Goal: Answer question/provide support

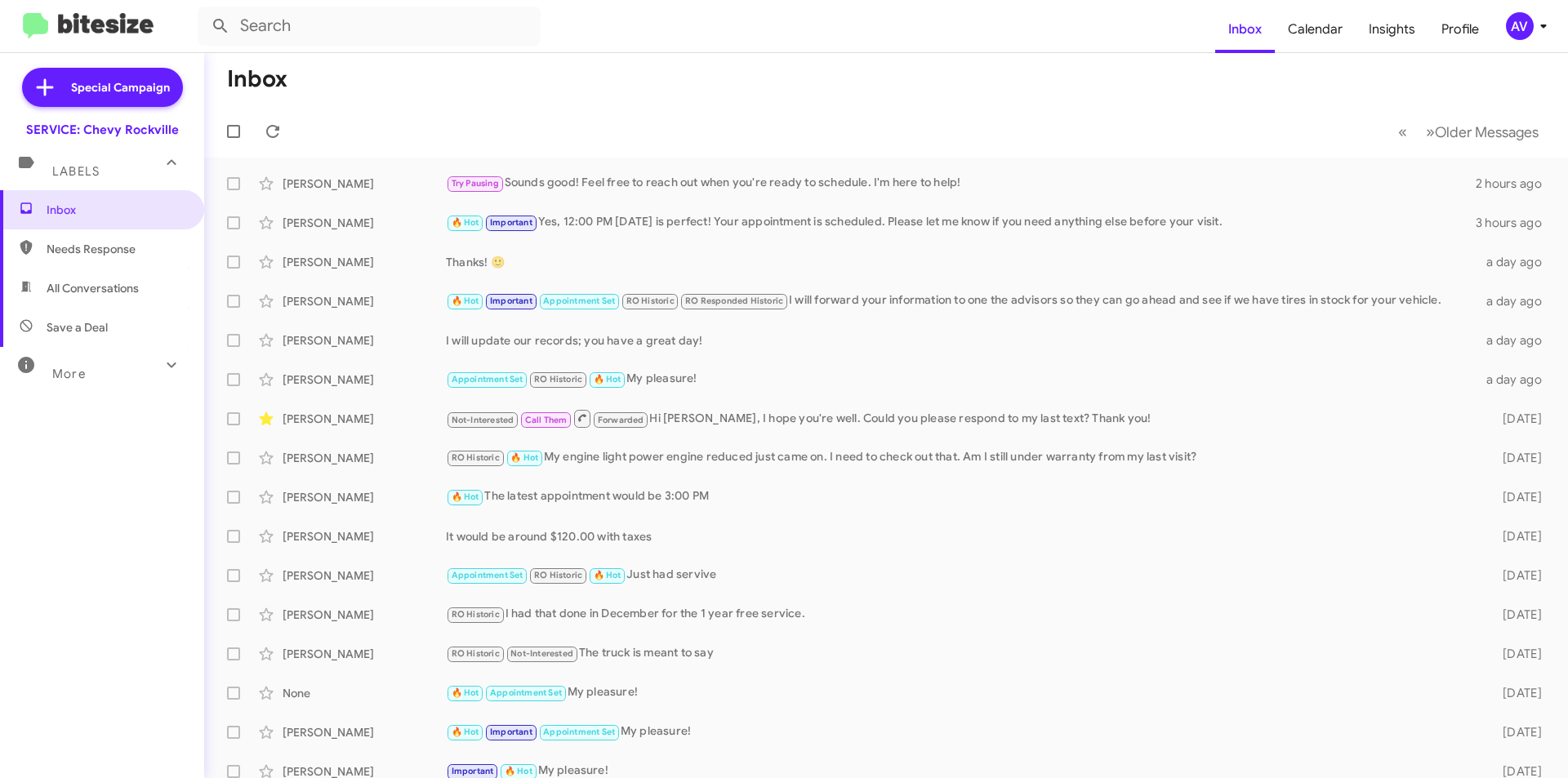
click at [1524, 33] on div "AV" at bounding box center [1519, 26] width 28 height 28
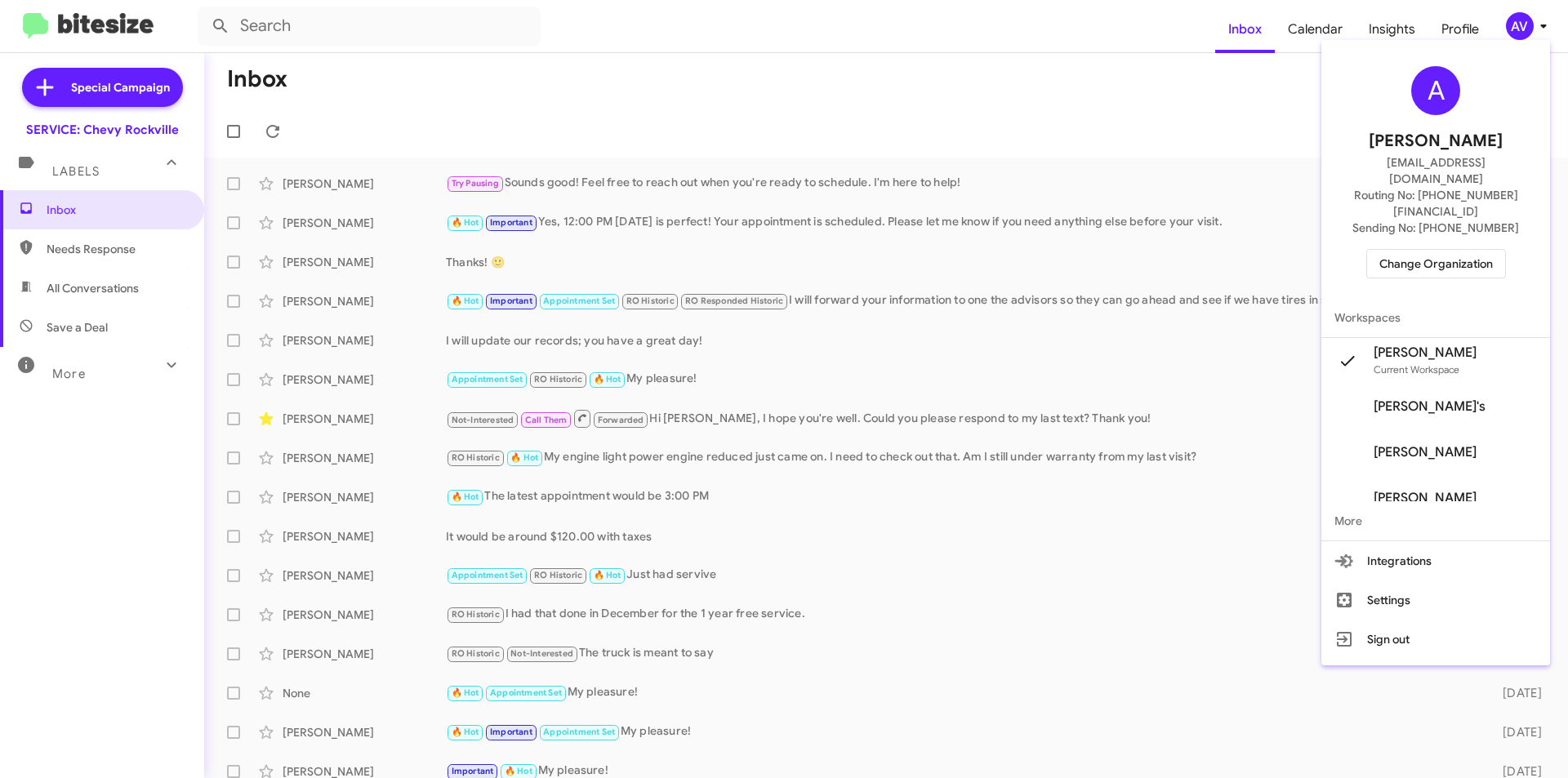
click at [1463, 250] on span "Change Organization" at bounding box center [1435, 263] width 113 height 28
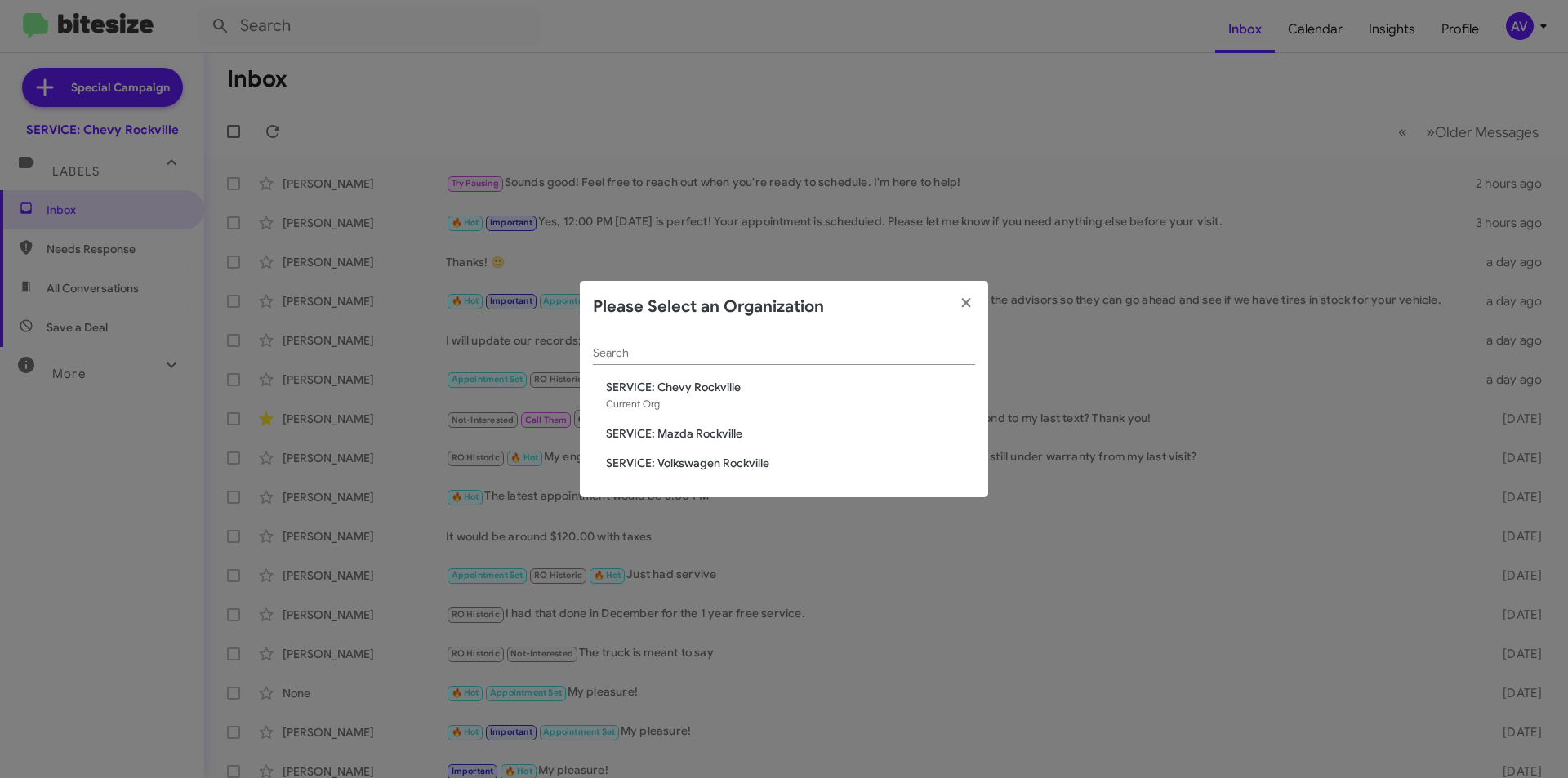
click at [690, 432] on span "SERVICE: Mazda Rockville" at bounding box center [790, 433] width 369 height 16
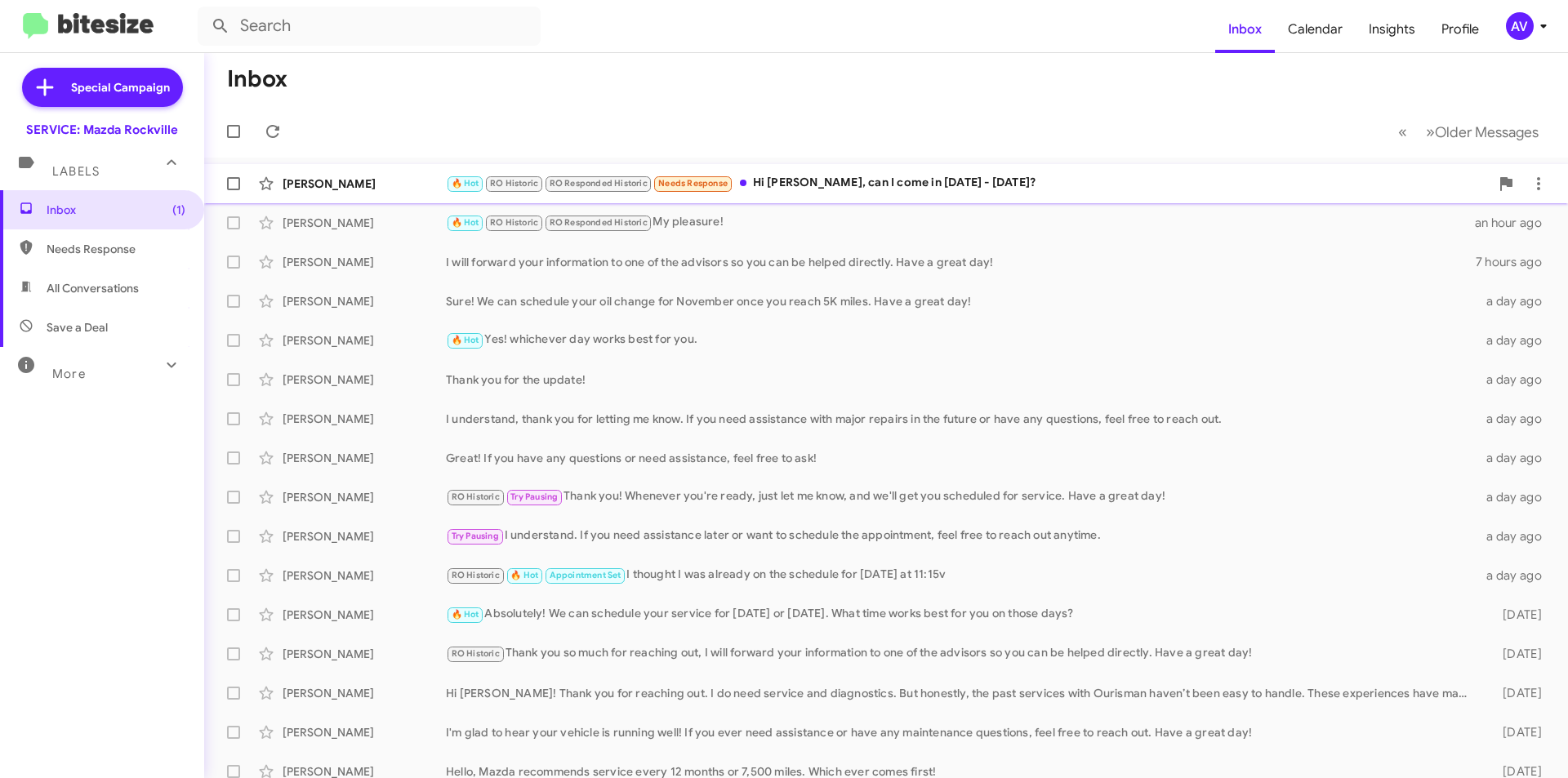
click at [1182, 187] on div "🔥 Hot RO Historic RO Responded Historic Needs Response Hi Keith, can I come in …" at bounding box center [967, 183] width 1043 height 19
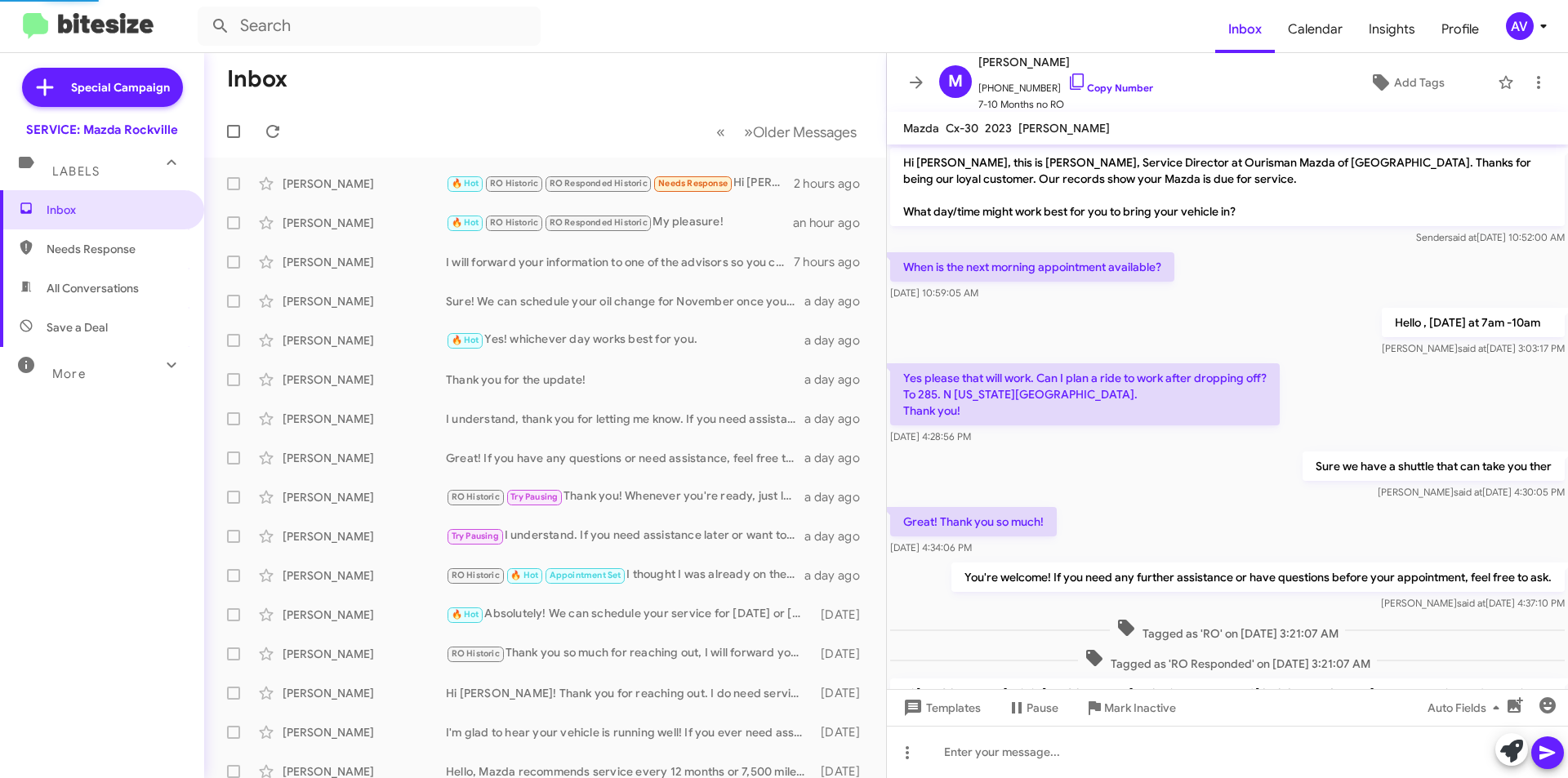
scroll to position [158, 0]
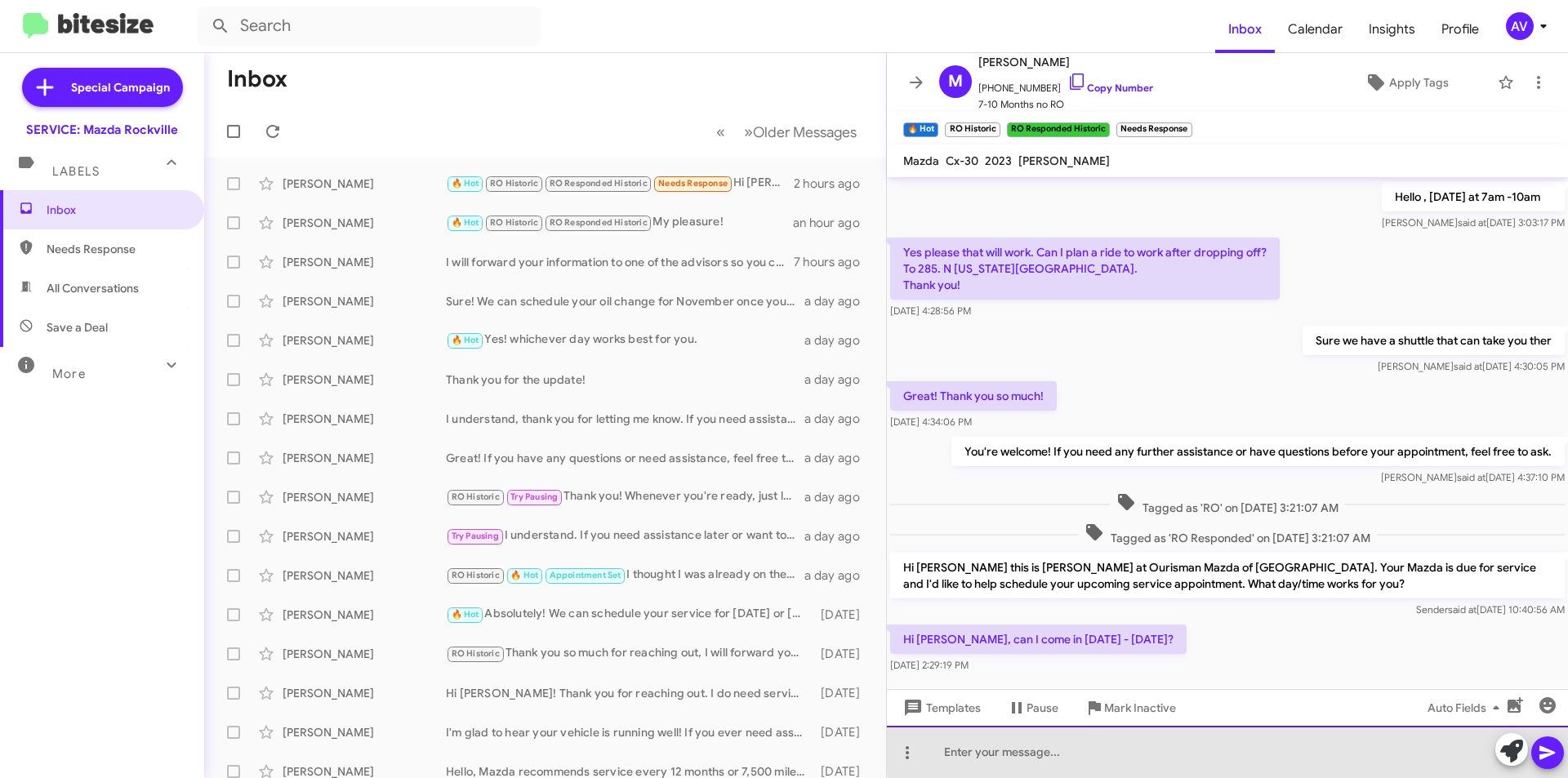
drag, startPoint x: 1496, startPoint y: 740, endPoint x: 1479, endPoint y: 754, distance: 22.0
click at [1482, 753] on div at bounding box center [1228, 751] width 681 height 52
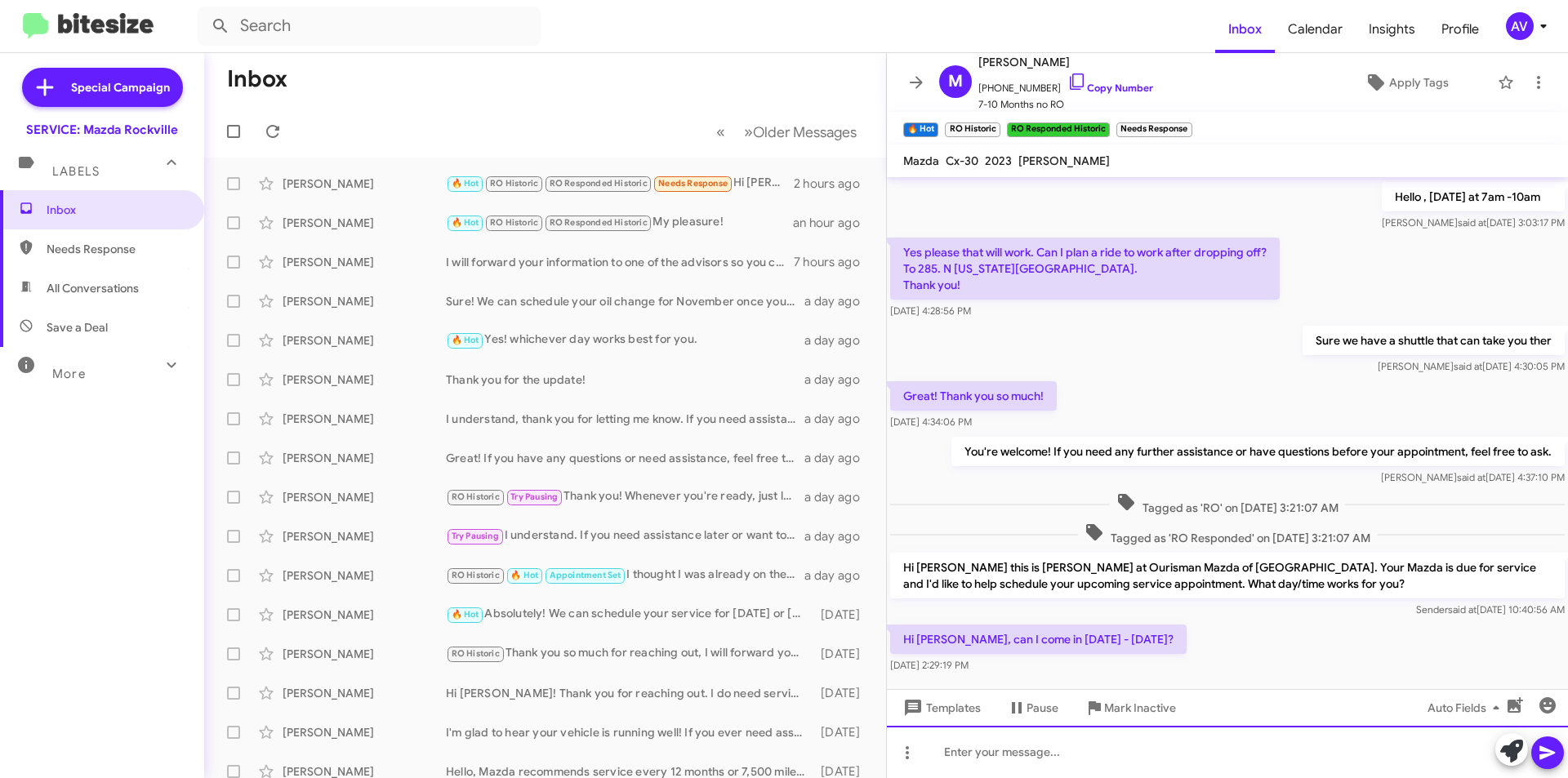
drag, startPoint x: 1477, startPoint y: 753, endPoint x: 1493, endPoint y: 752, distance: 16.0
click at [1492, 753] on div at bounding box center [1228, 751] width 681 height 52
click at [1506, 747] on icon at bounding box center [1512, 751] width 23 height 23
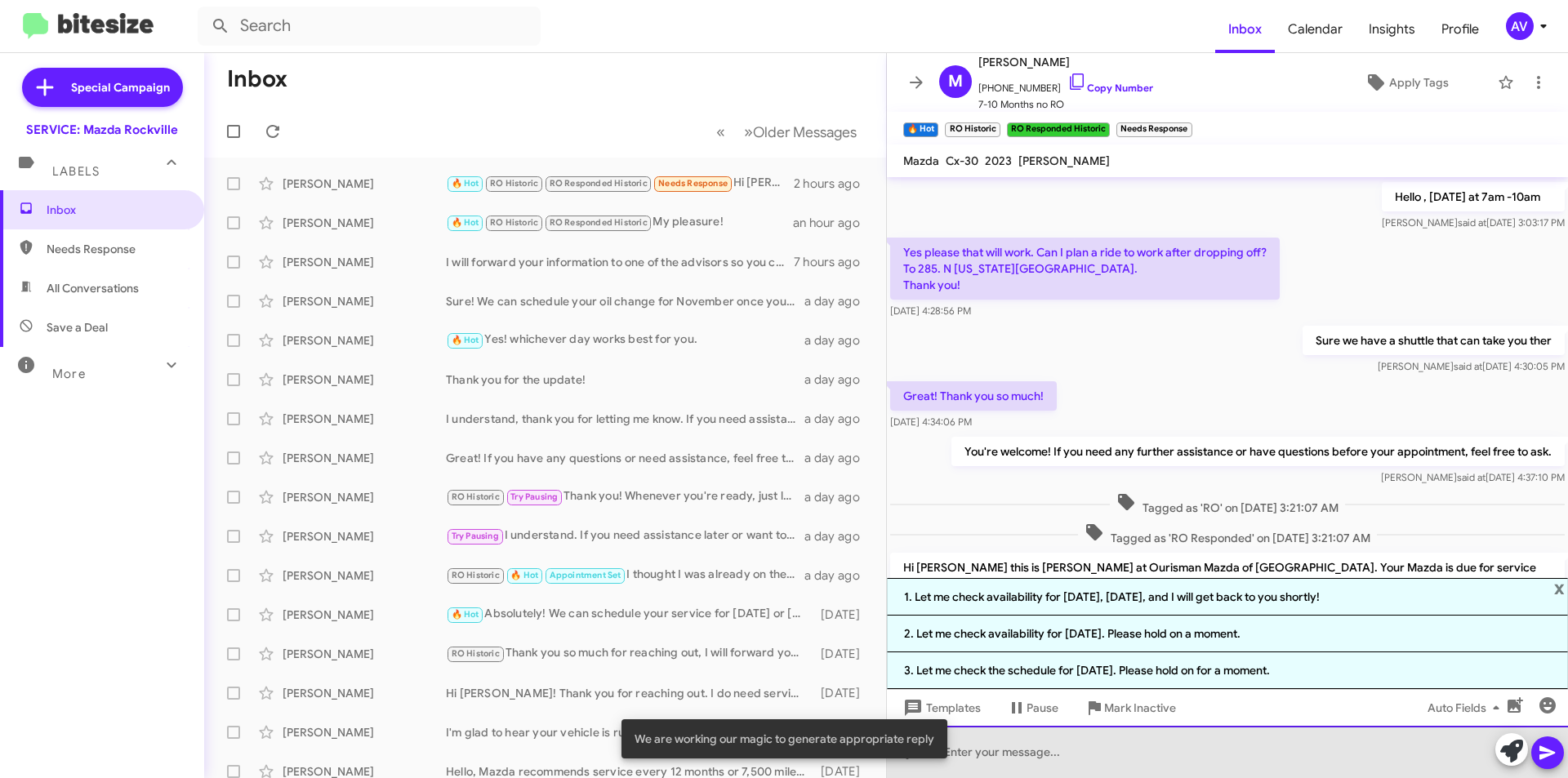
click at [1171, 751] on div at bounding box center [1228, 751] width 681 height 52
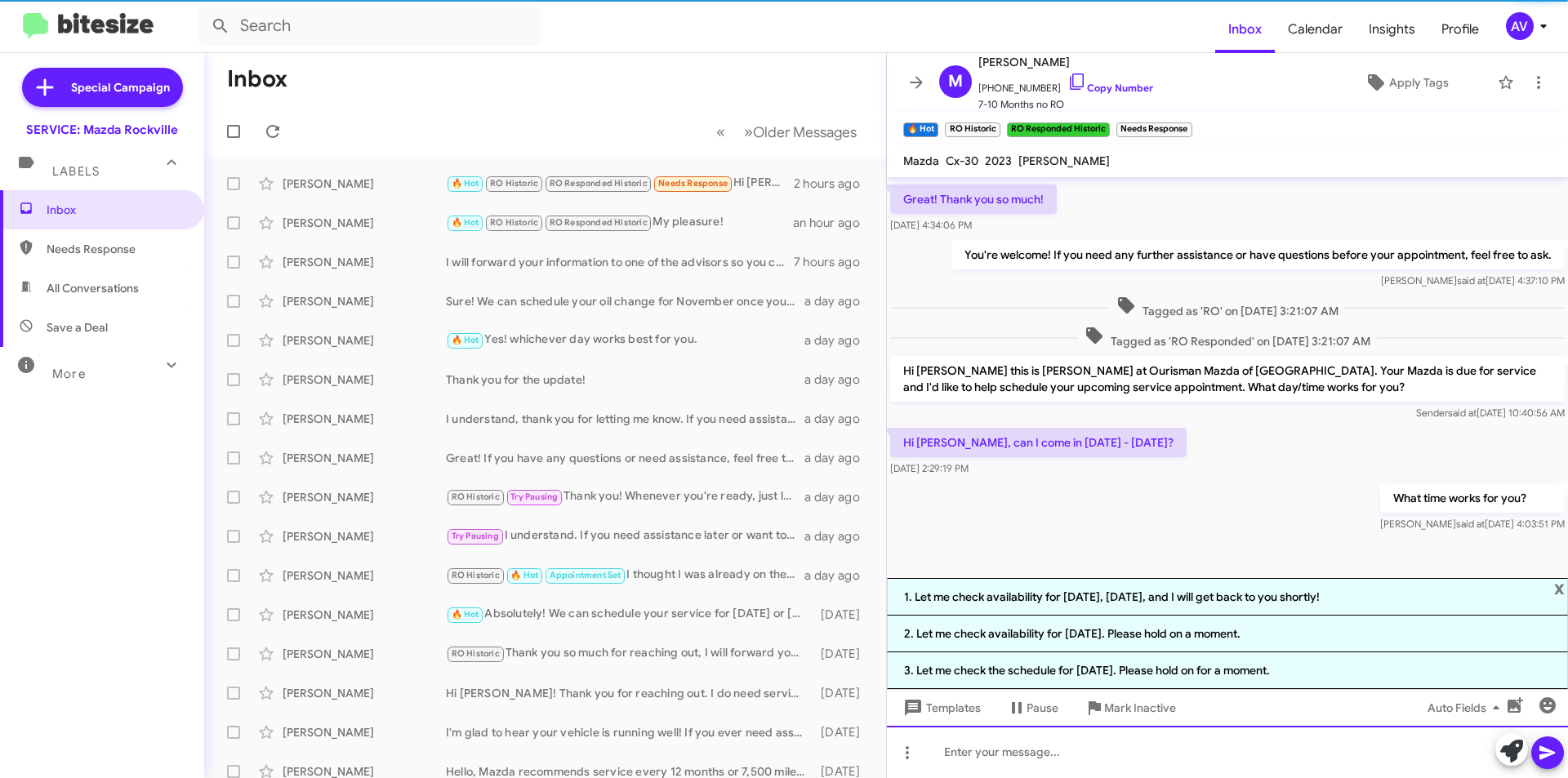
scroll to position [361, 0]
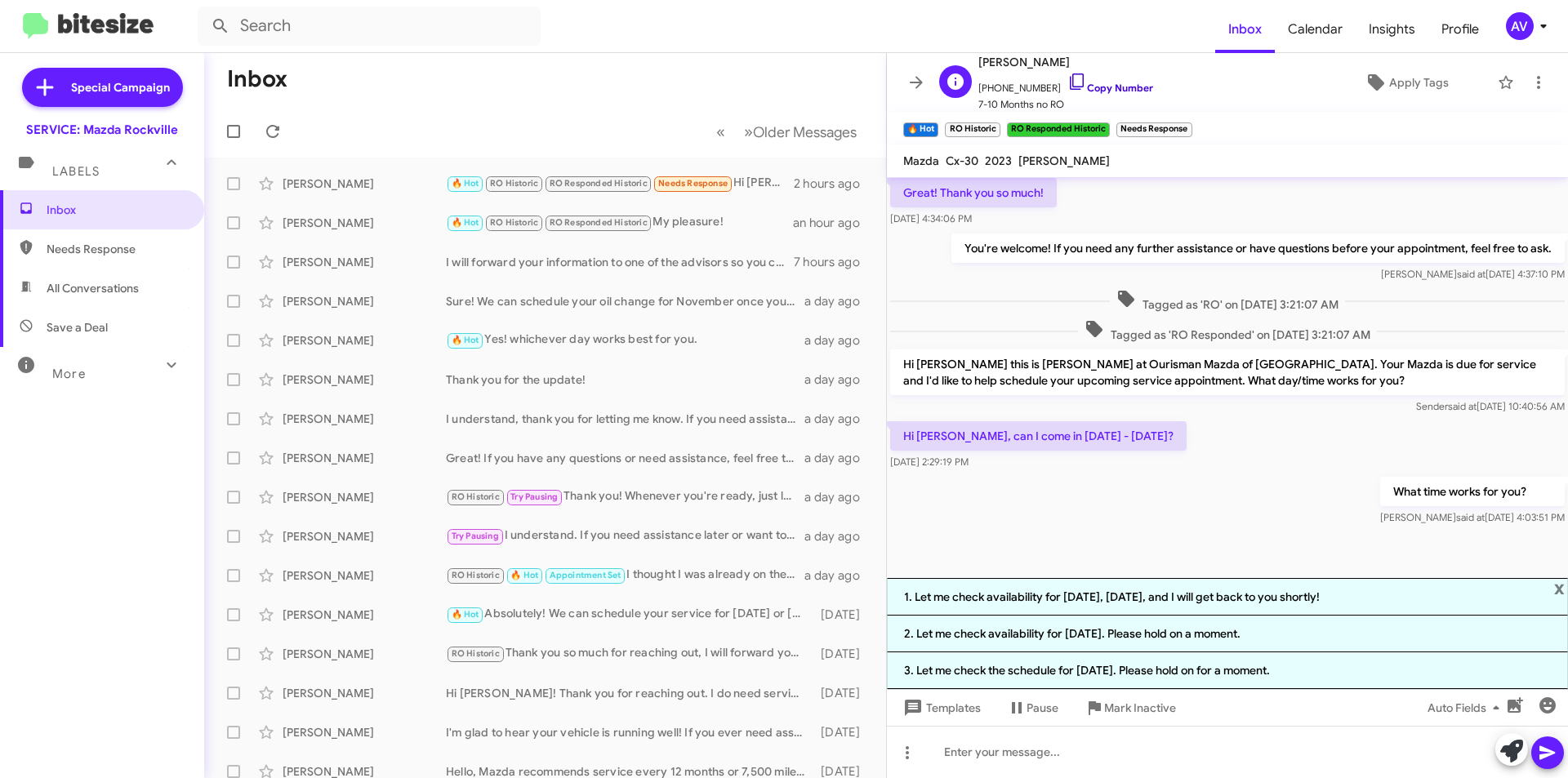
click at [1104, 91] on link "Copy Number" at bounding box center [1110, 88] width 86 height 12
click at [1520, 38] on div "AV" at bounding box center [1519, 26] width 28 height 28
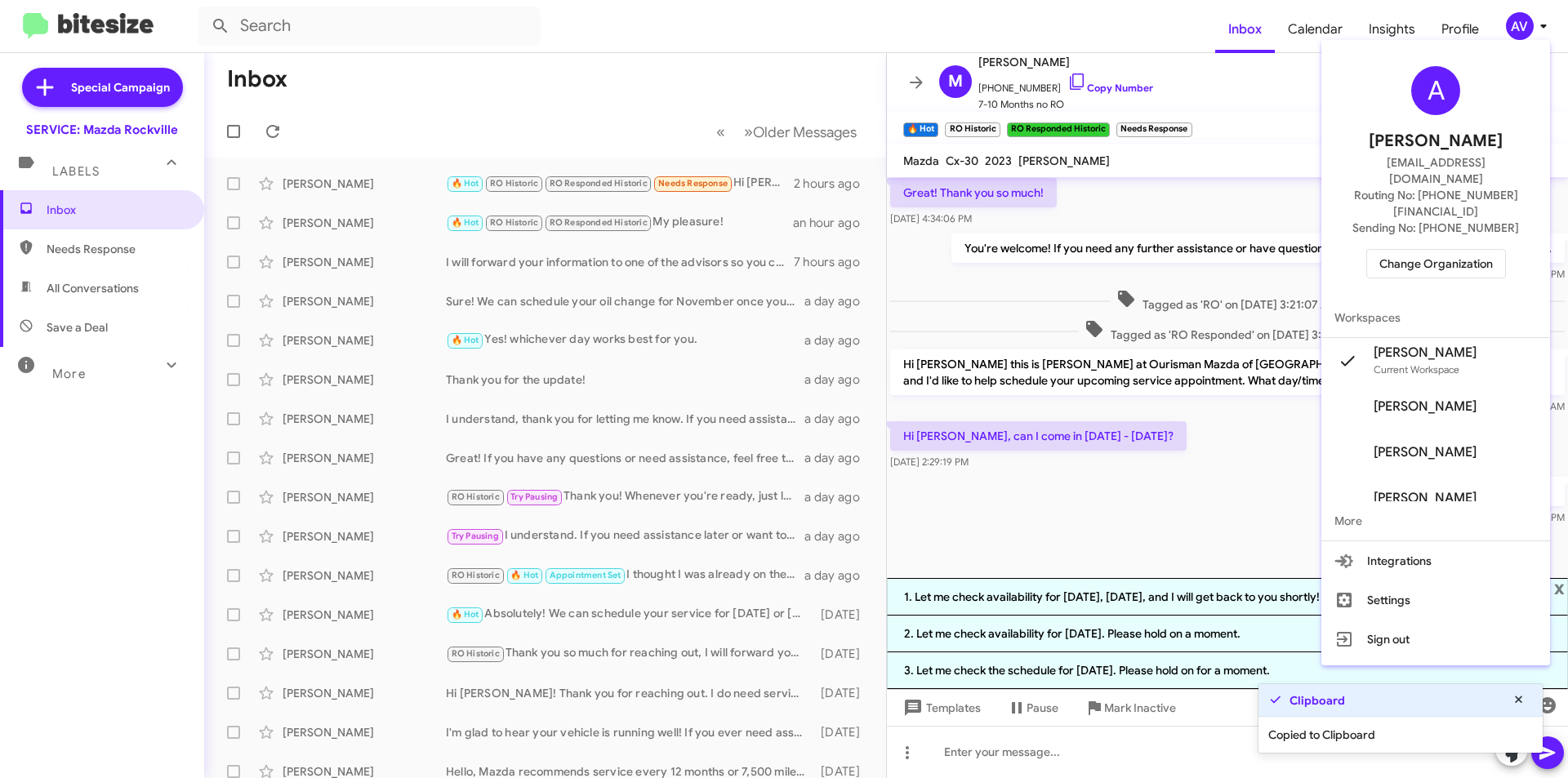
click at [1478, 250] on span "Change Organization" at bounding box center [1435, 263] width 113 height 28
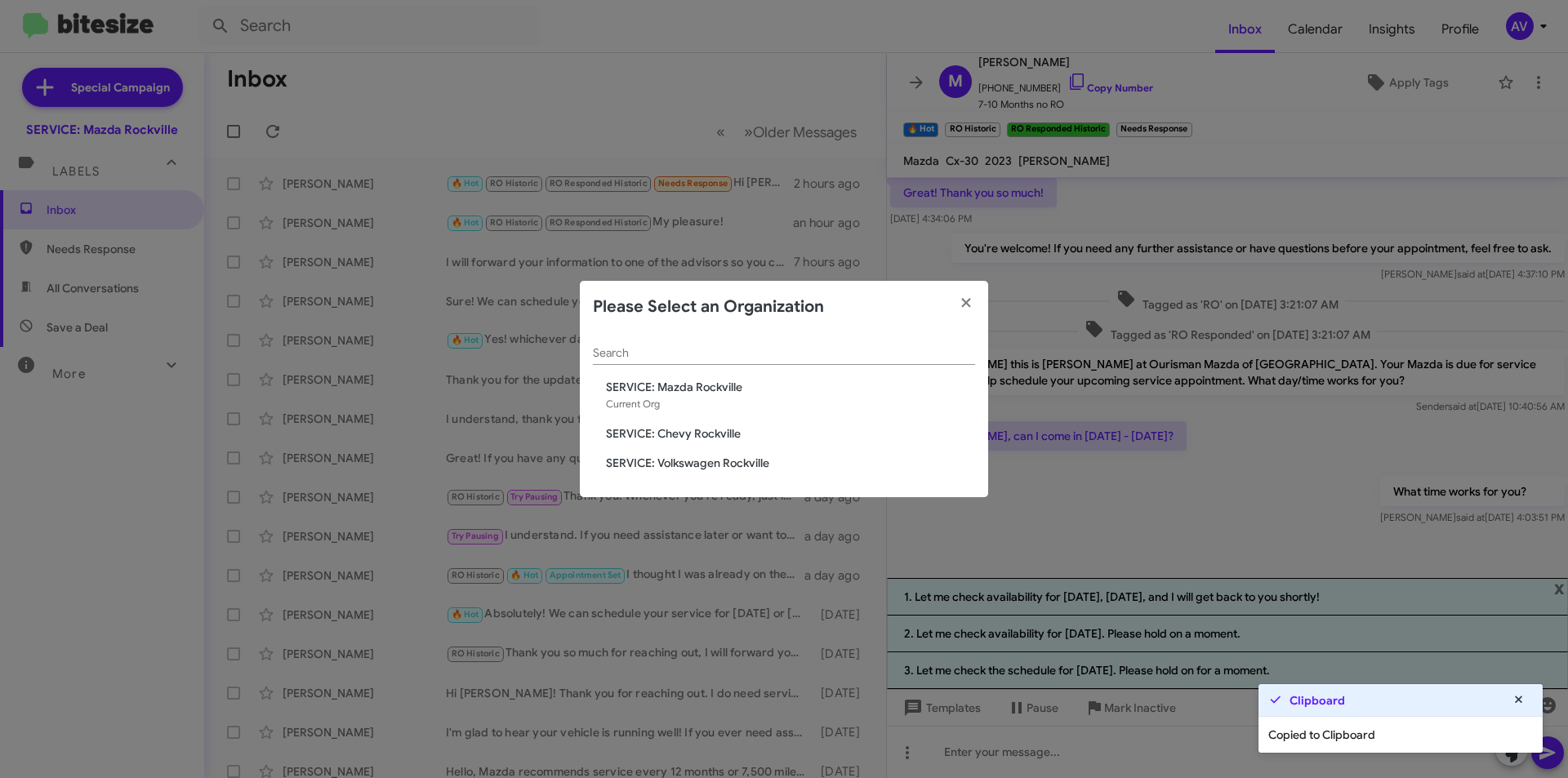
click at [740, 467] on span "SERVICE: Volkswagen Rockville" at bounding box center [790, 462] width 369 height 16
